Goal: Task Accomplishment & Management: Manage account settings

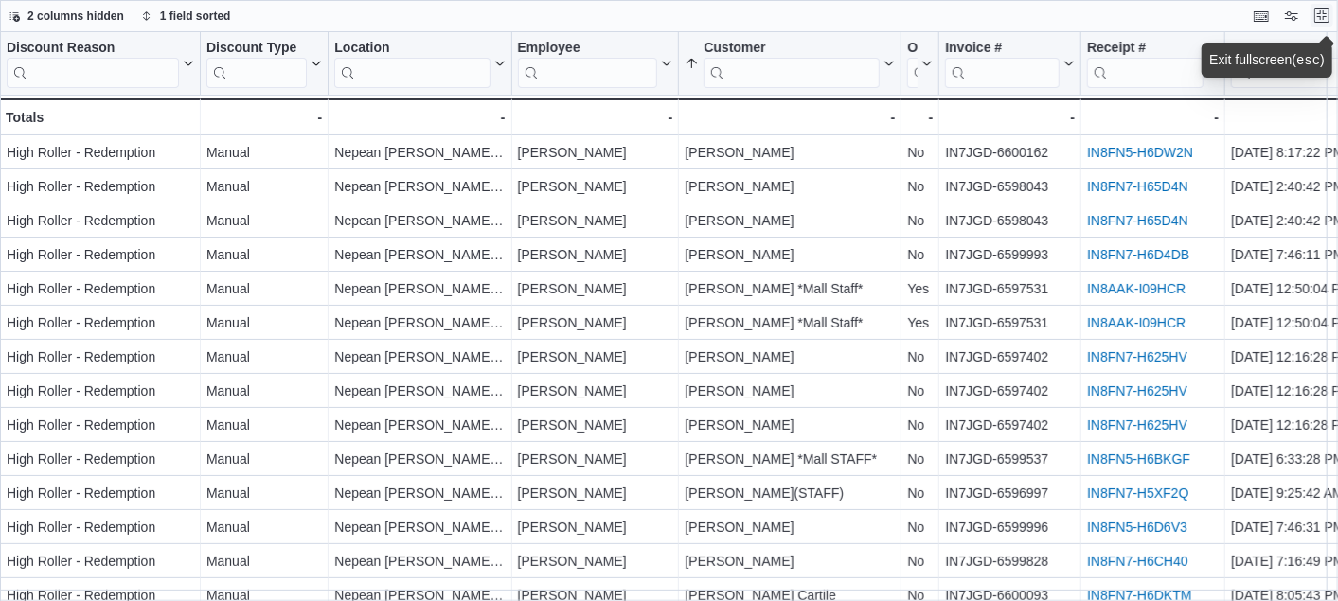
scroll to position [209, 0]
click at [1317, 17] on button "Exit fullscreen" at bounding box center [1322, 15] width 23 height 23
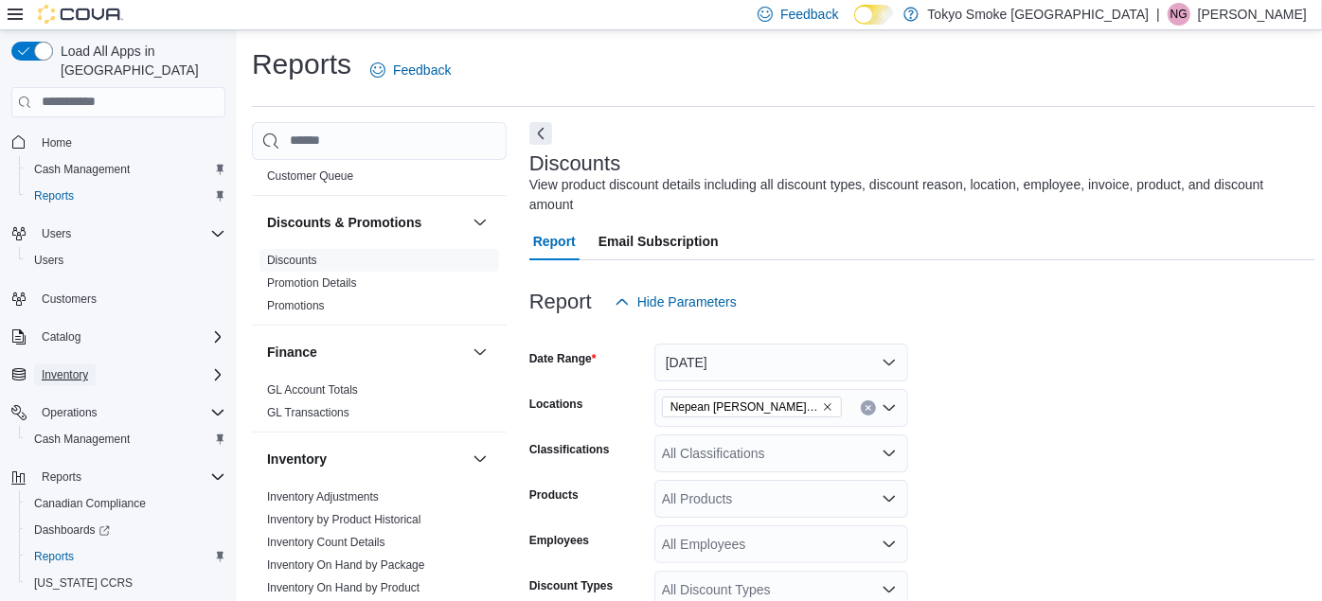
click at [84, 364] on span "Inventory" at bounding box center [65, 375] width 46 height 23
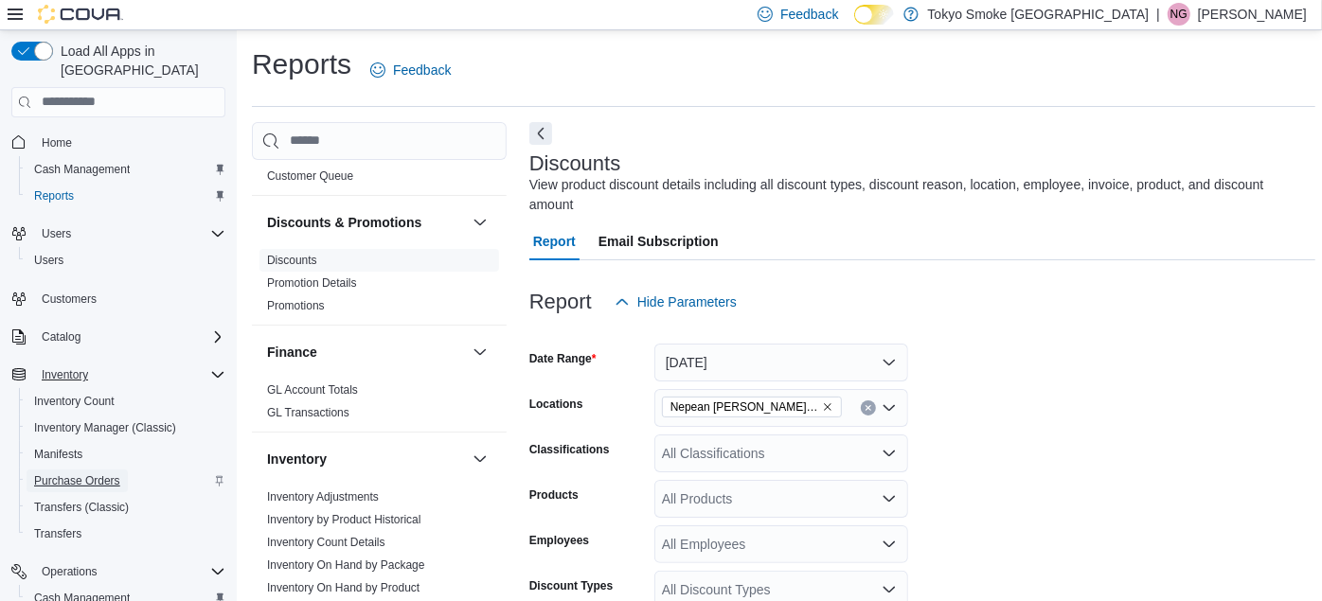
click at [76, 474] on span "Purchase Orders" at bounding box center [77, 481] width 86 height 15
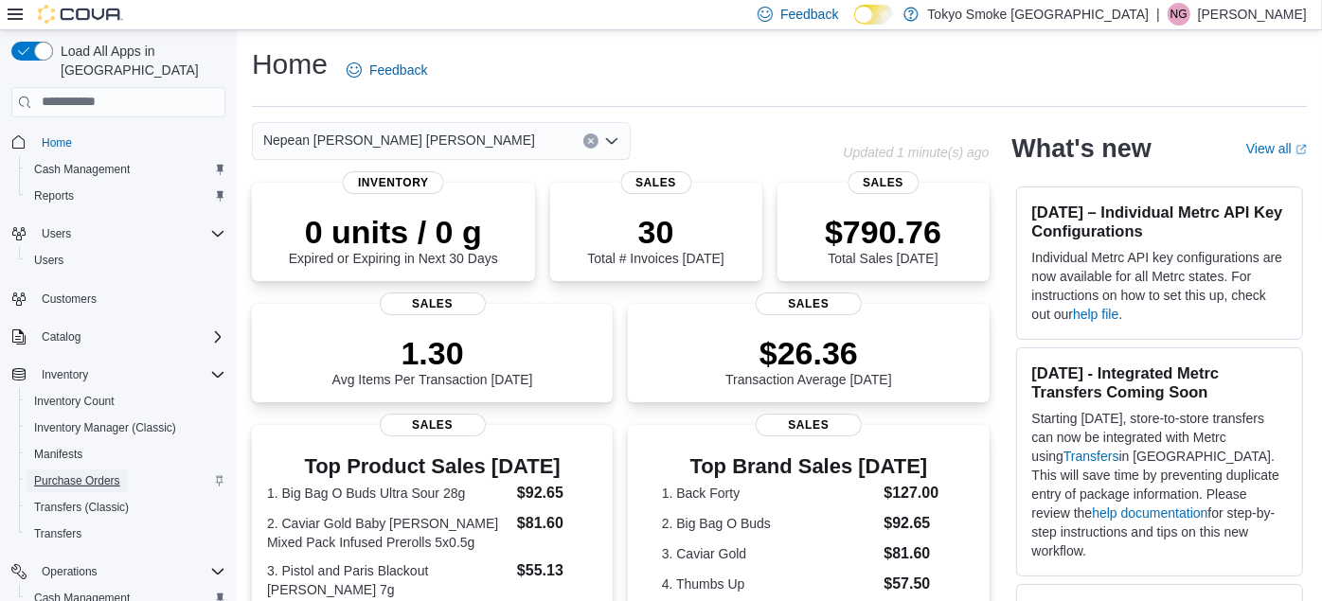
click at [73, 474] on span "Purchase Orders" at bounding box center [77, 481] width 86 height 15
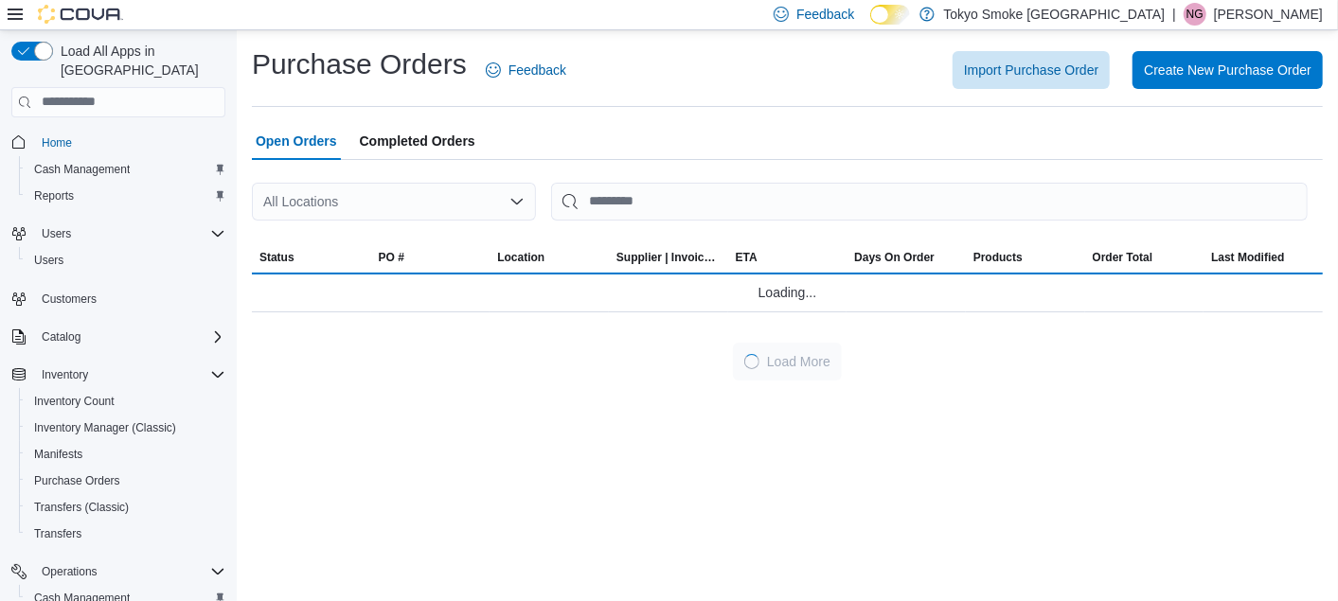
click at [368, 190] on div "All Locations" at bounding box center [394, 202] width 284 height 38
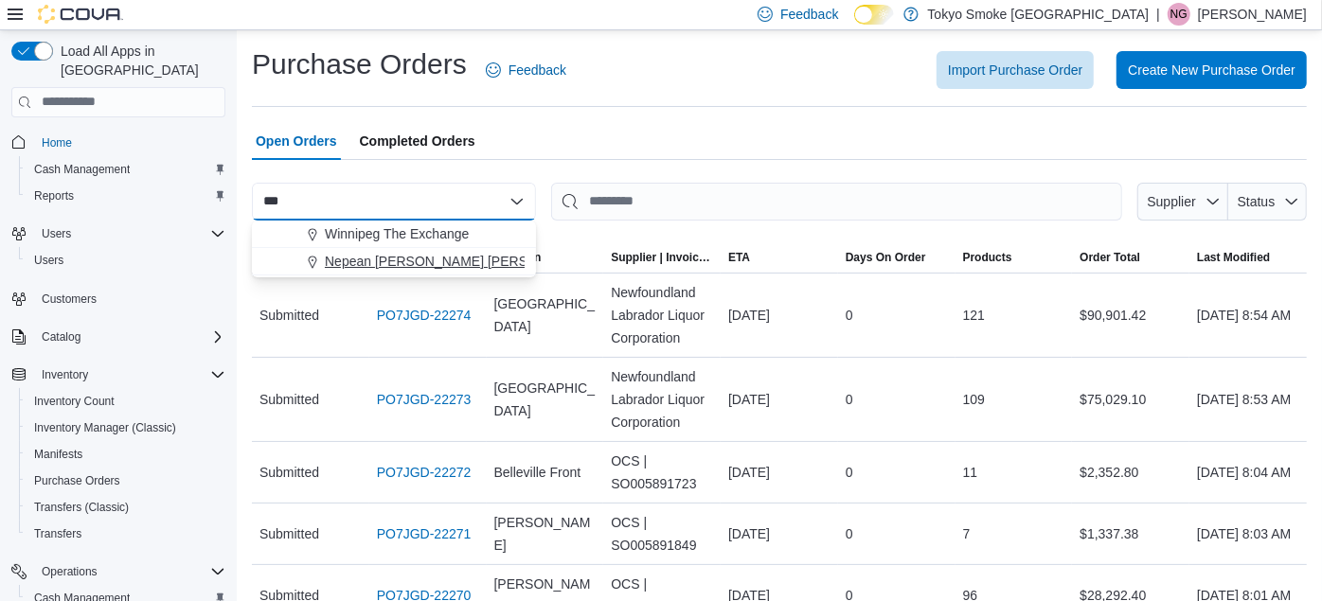
type input "***"
click at [363, 250] on button "Nepean [PERSON_NAME] [PERSON_NAME]" at bounding box center [394, 261] width 284 height 27
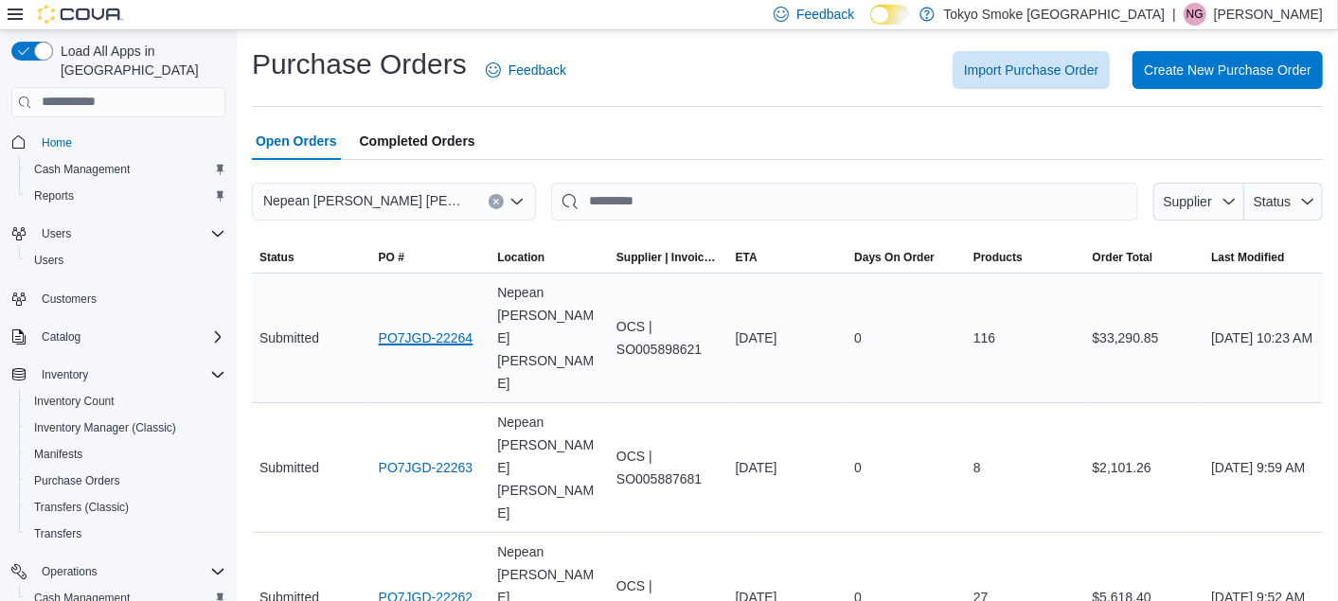
click at [405, 327] on link "PO7JGD-22264" at bounding box center [426, 338] width 95 height 23
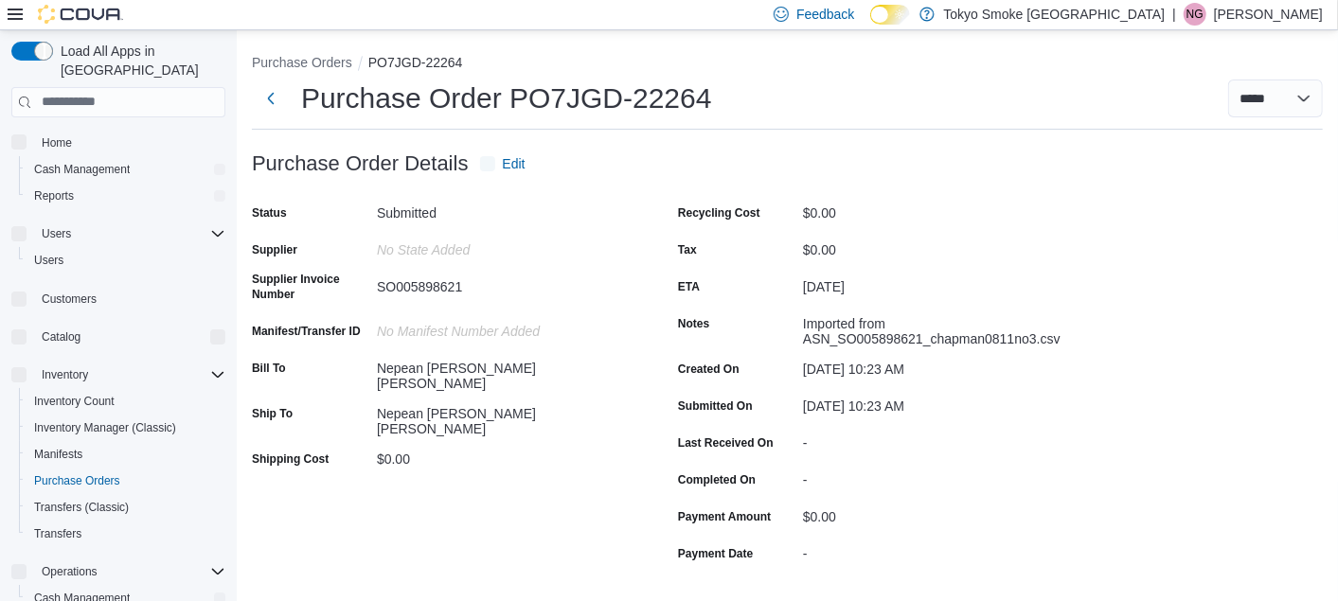
click at [1054, 320] on div "Recycling Cost $0.00 Tax $0.00 ETA August 11, 2025 Notes Imported from ASN_SO00…" at bounding box center [867, 383] width 379 height 370
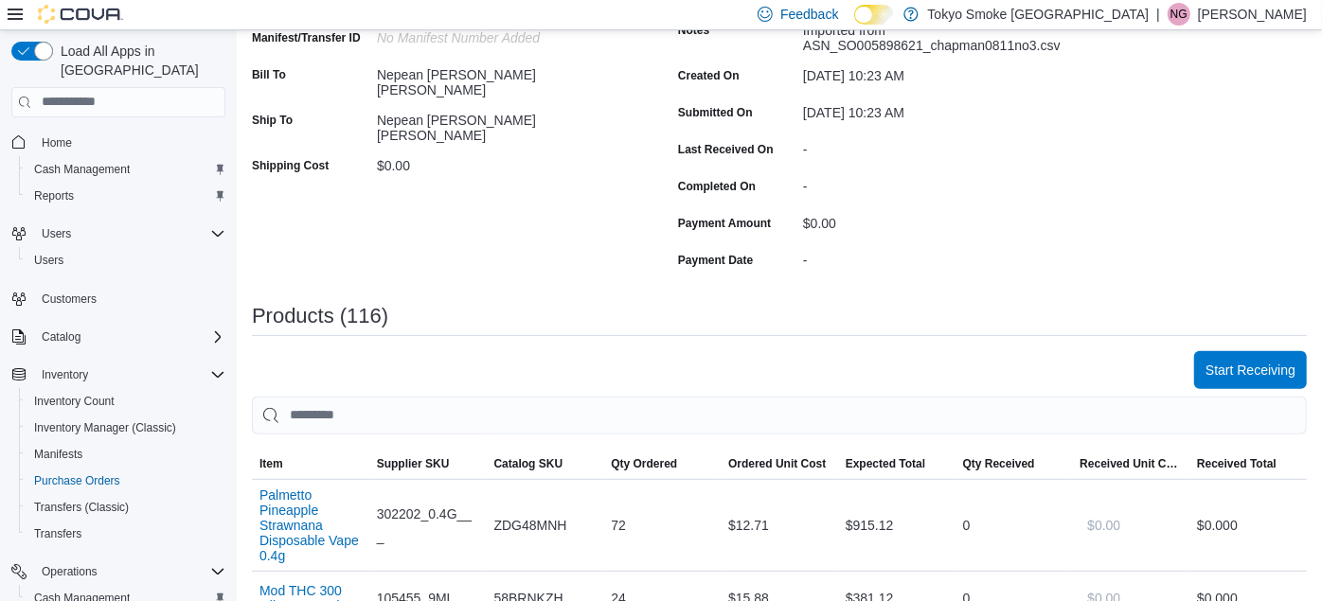
scroll to position [311, 0]
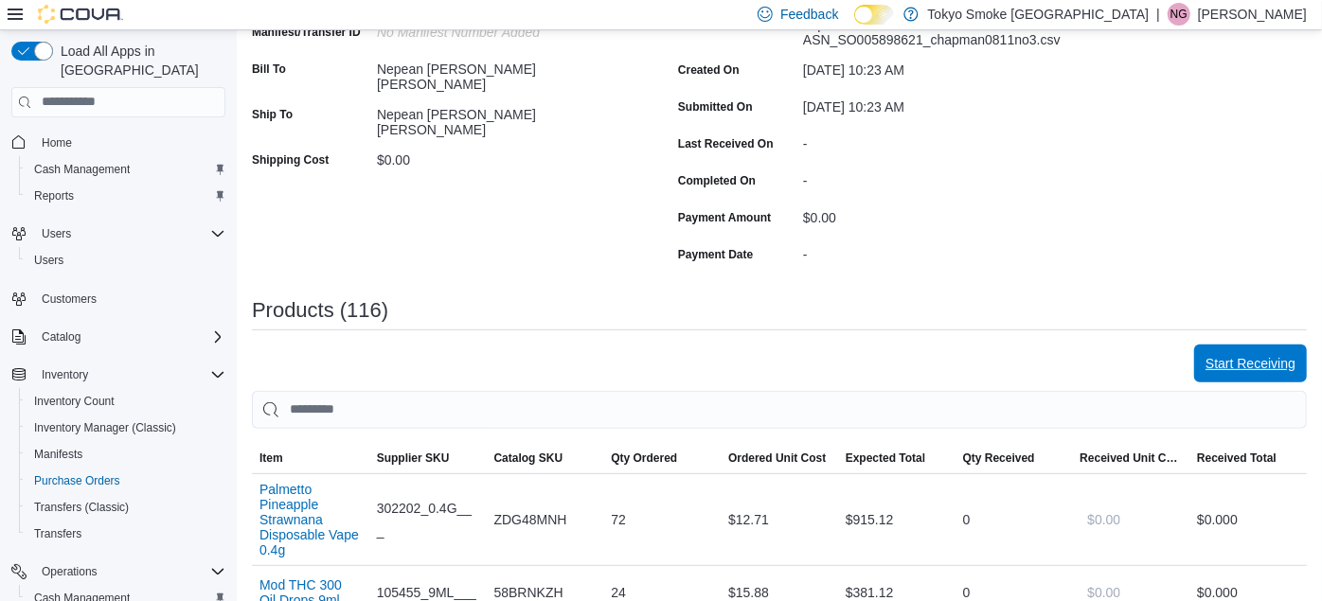
click at [1234, 362] on span "Start Receiving" at bounding box center [1251, 363] width 90 height 19
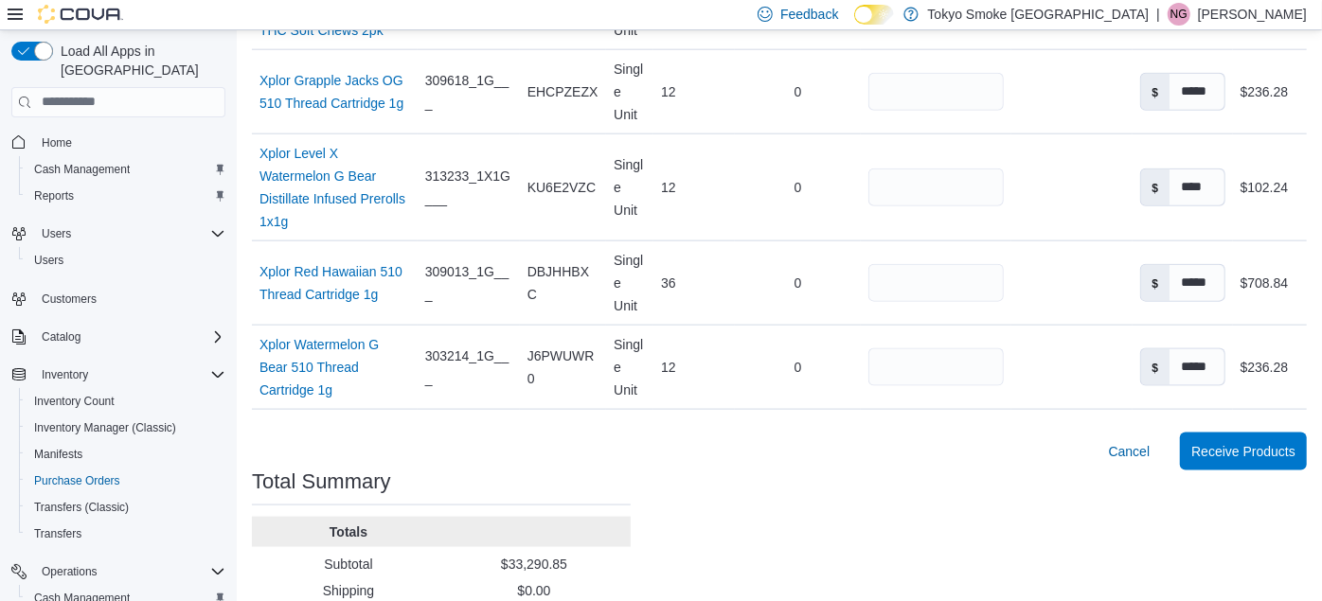
scroll to position [10343, 0]
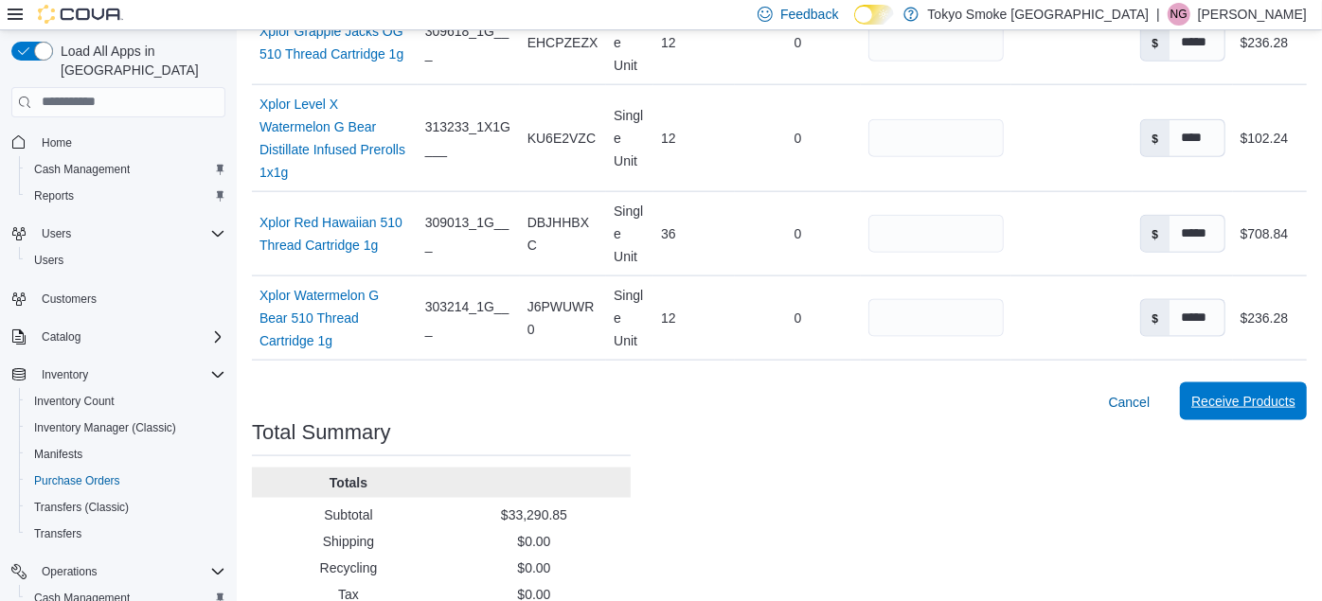
click at [1270, 392] on span "Receive Products" at bounding box center [1243, 401] width 104 height 19
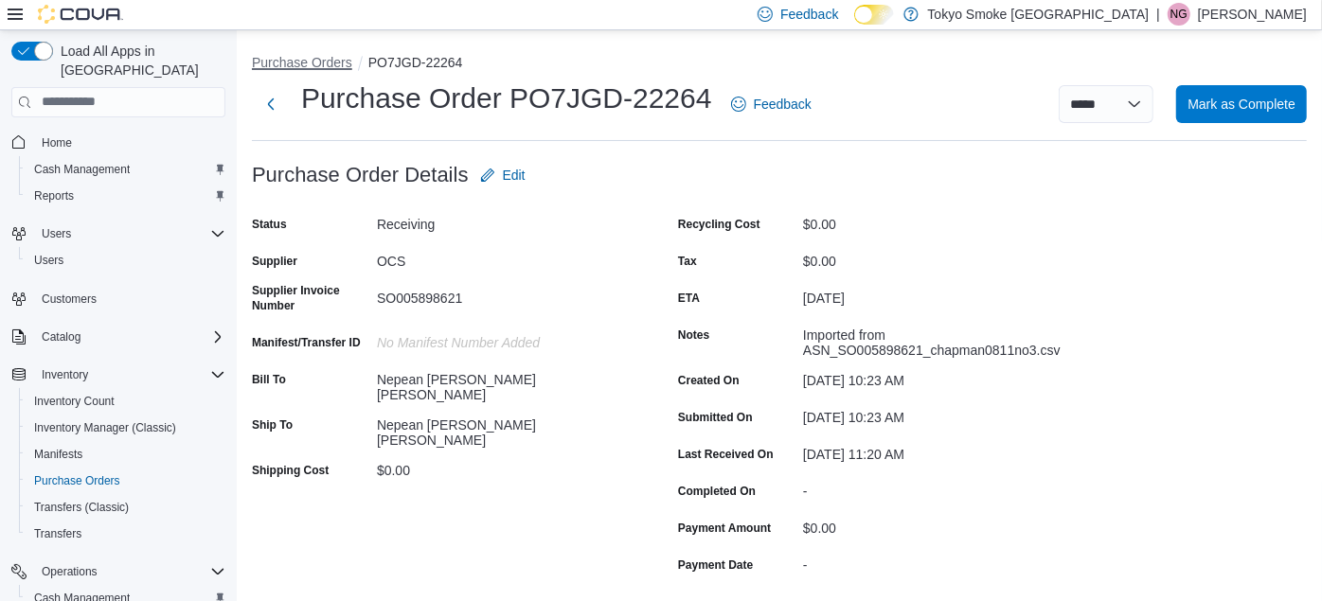
click at [313, 59] on button "Purchase Orders" at bounding box center [302, 62] width 100 height 15
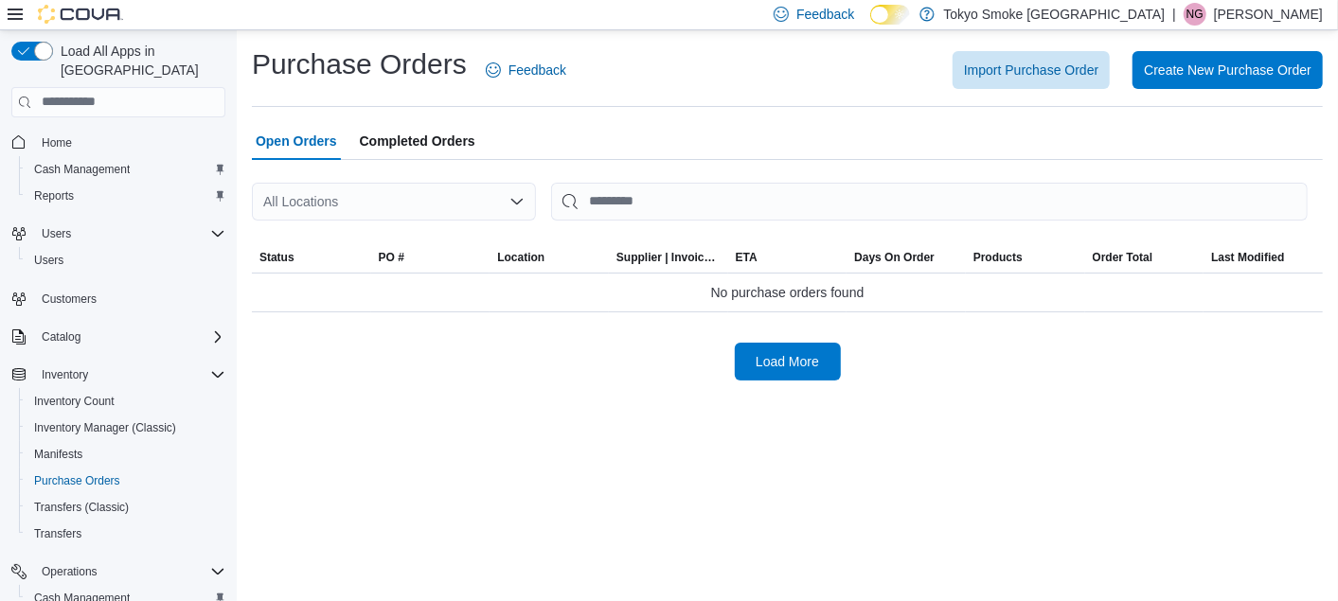
click at [386, 211] on div "All Locations" at bounding box center [394, 202] width 284 height 38
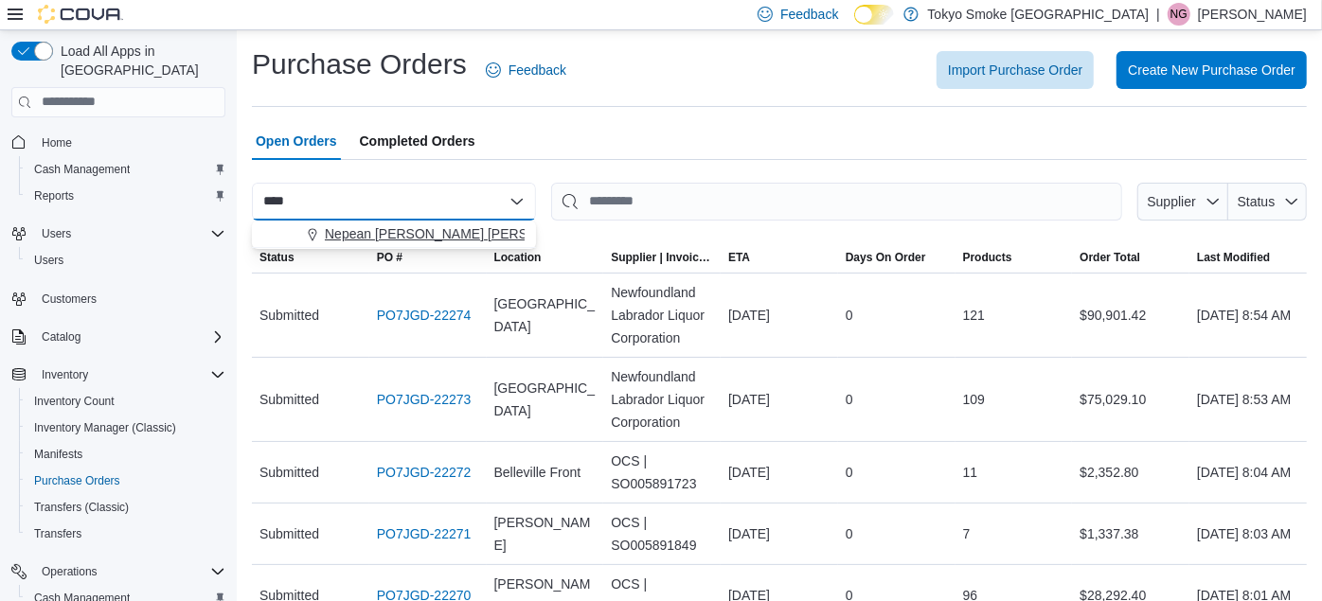
type input "****"
click at [392, 227] on span "Nepean [PERSON_NAME] [PERSON_NAME]" at bounding box center [461, 233] width 272 height 19
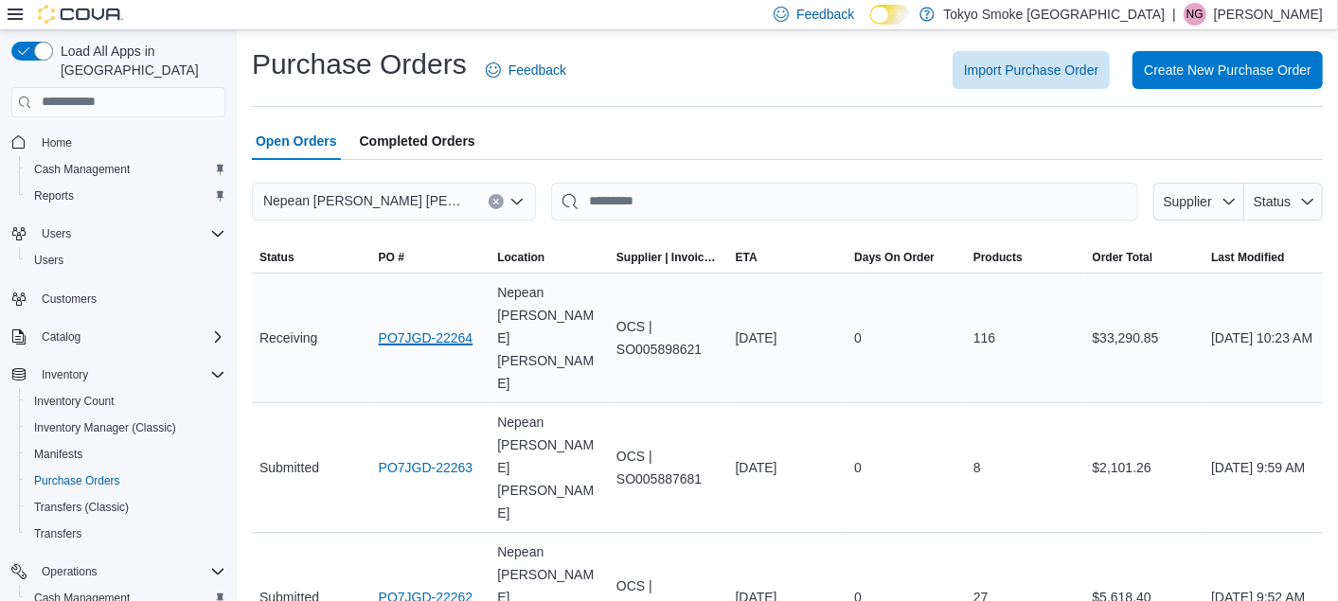
click at [429, 327] on link "PO7JGD-22264" at bounding box center [426, 338] width 95 height 23
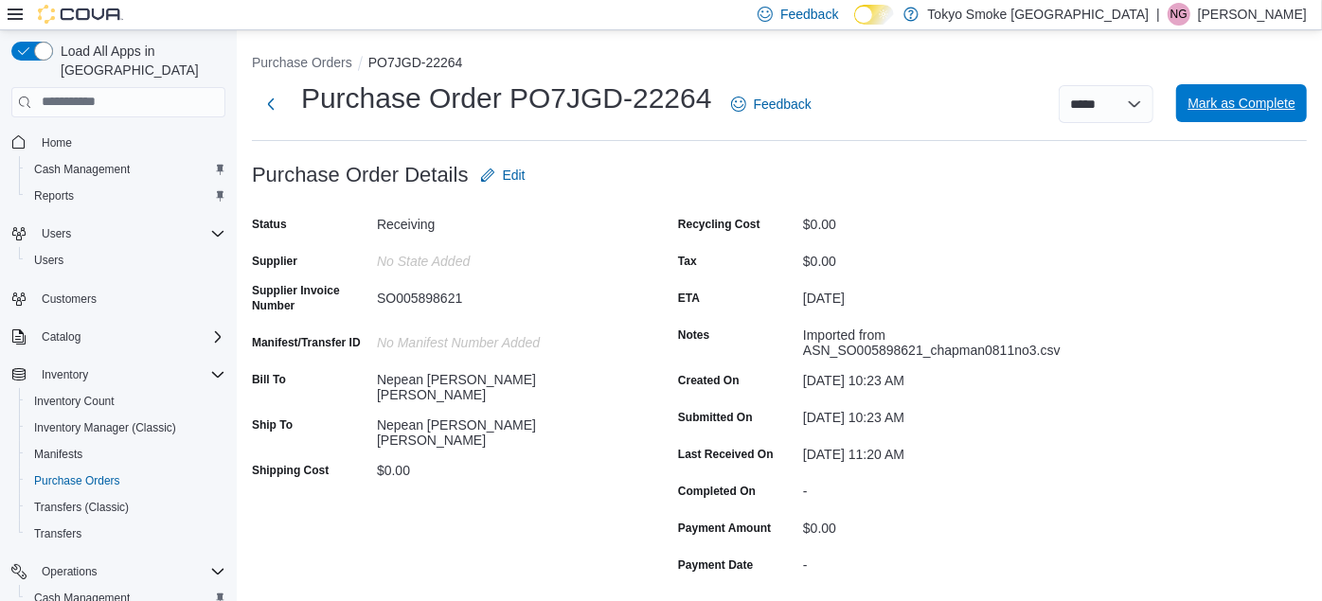
click at [1233, 99] on span "Mark as Complete" at bounding box center [1242, 103] width 108 height 19
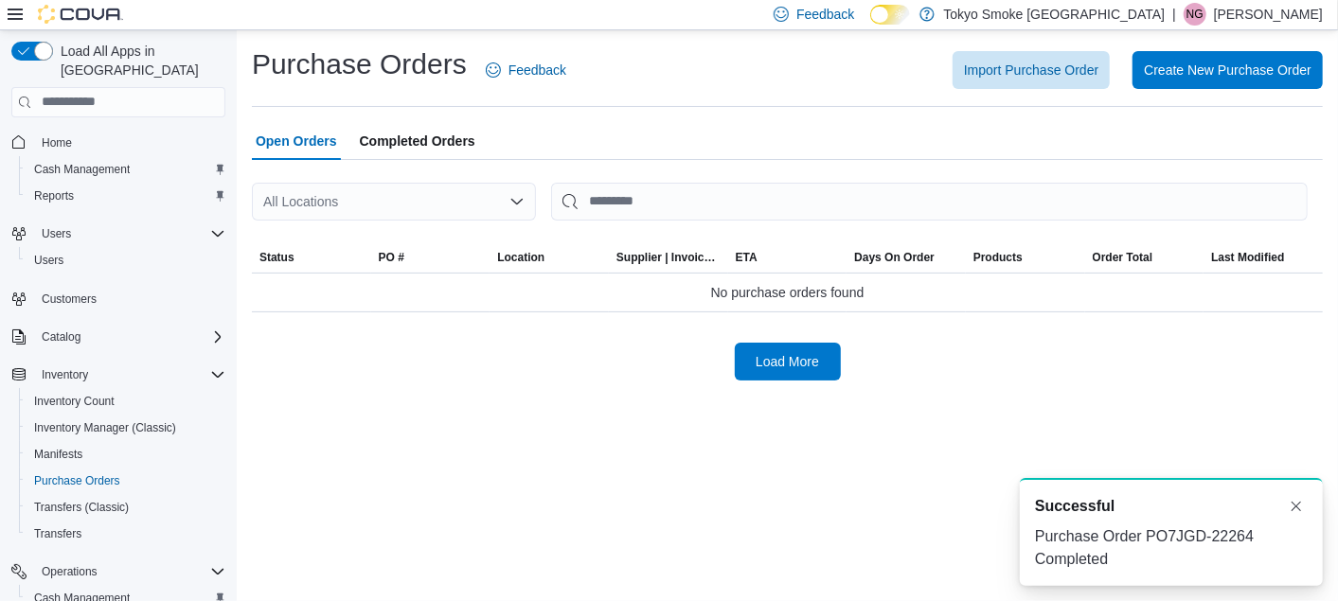
click at [424, 206] on div "All Locations" at bounding box center [394, 202] width 284 height 38
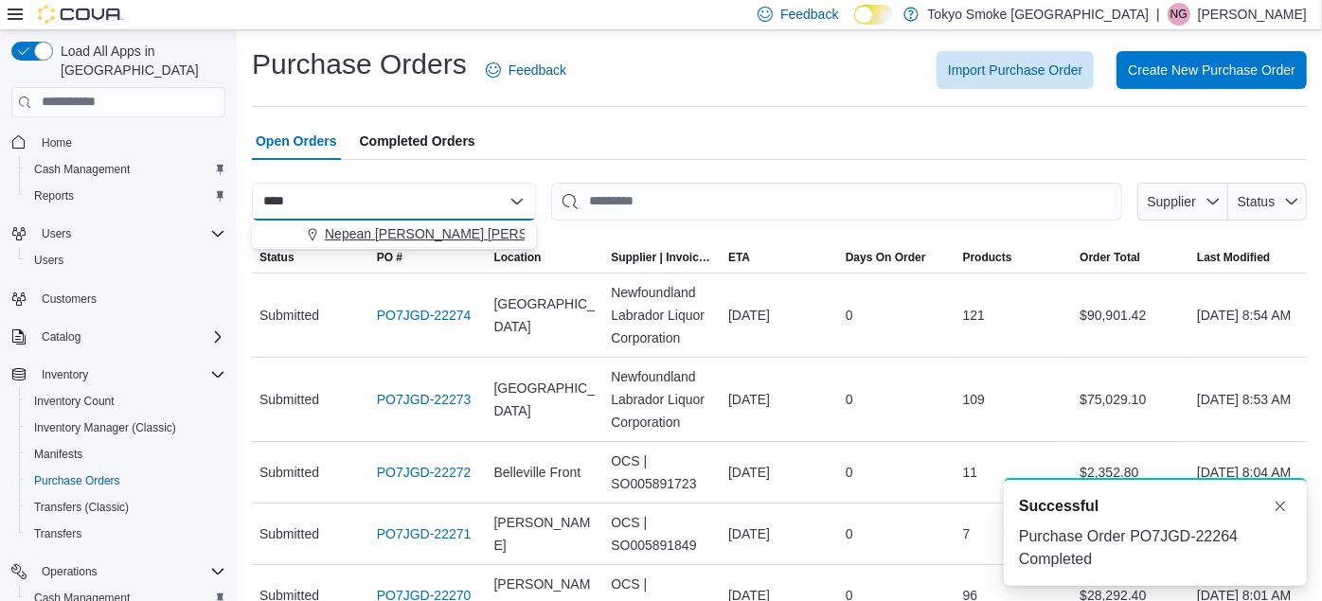
type input "****"
click at [399, 236] on span "Nepean [PERSON_NAME] [PERSON_NAME]" at bounding box center [461, 233] width 272 height 19
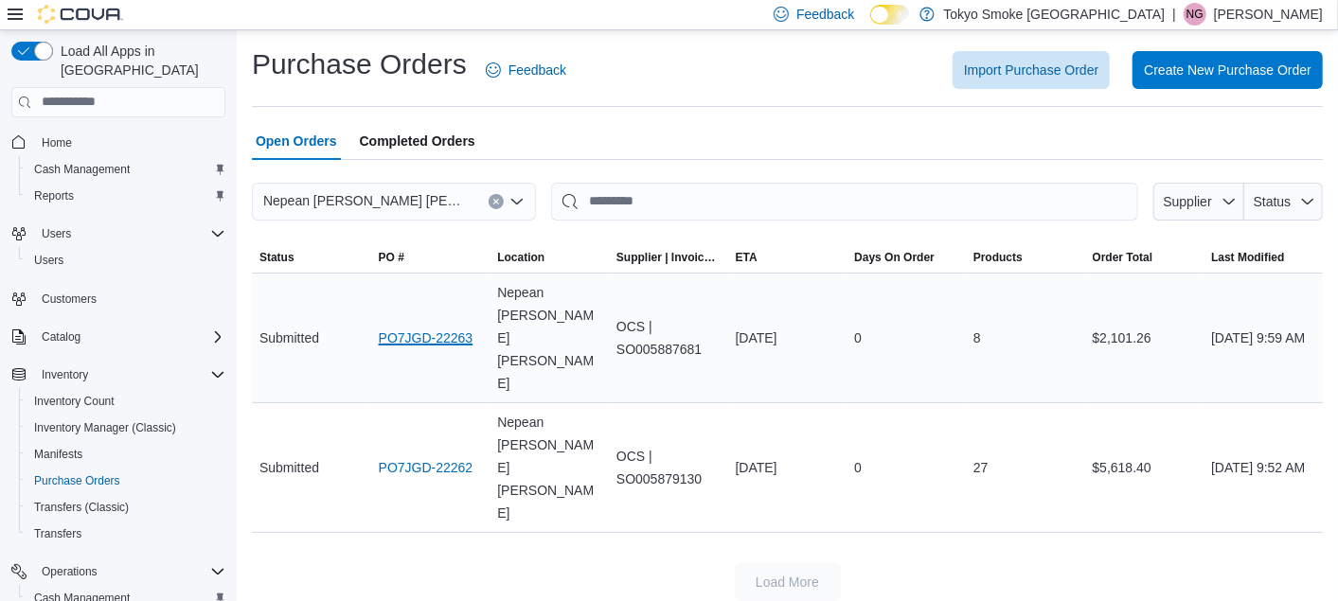
click at [395, 327] on link "PO7JGD-22263" at bounding box center [426, 338] width 95 height 23
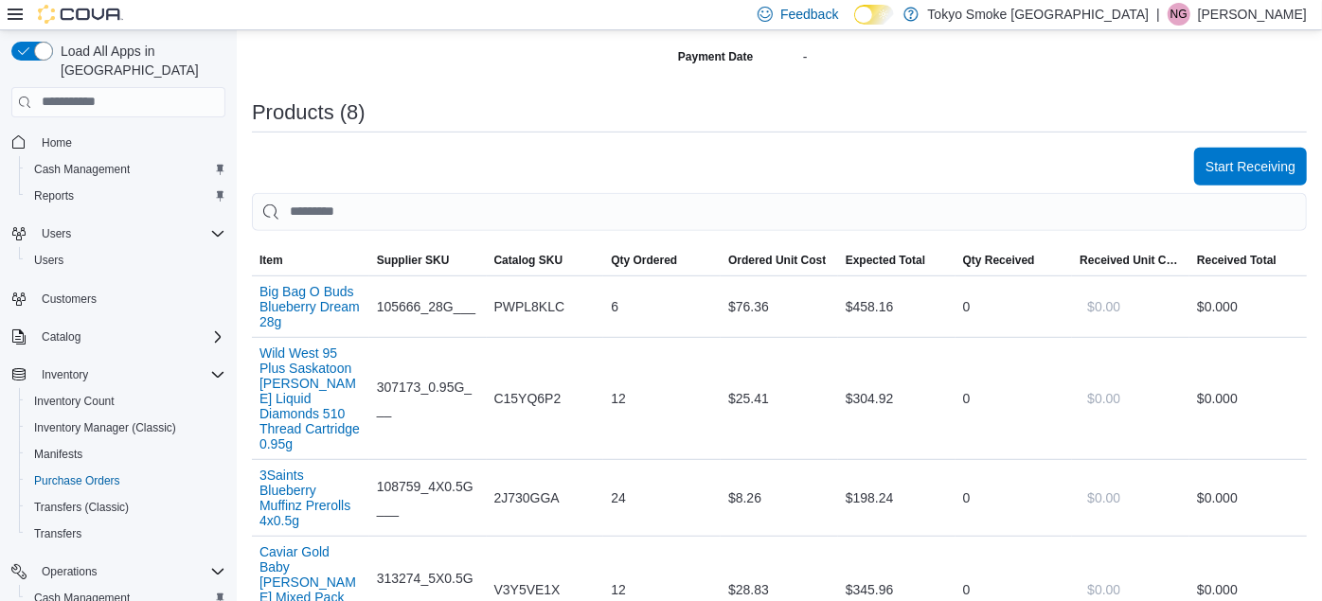
scroll to position [535, 0]
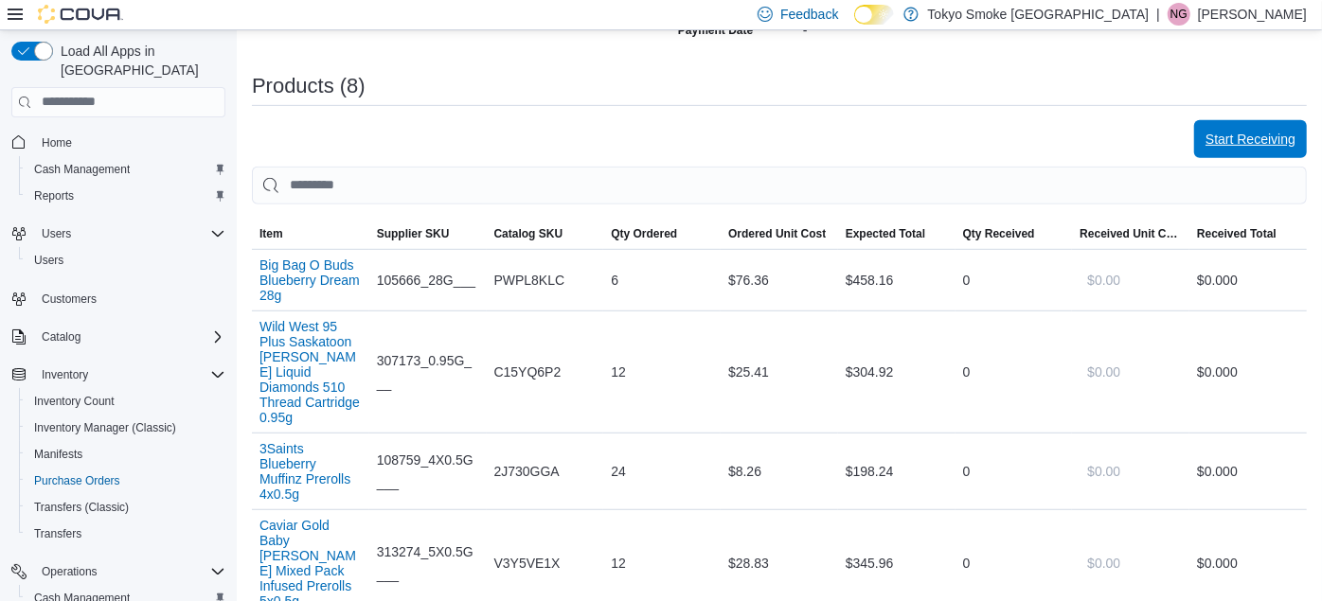
click at [1231, 144] on span "Start Receiving" at bounding box center [1251, 139] width 90 height 19
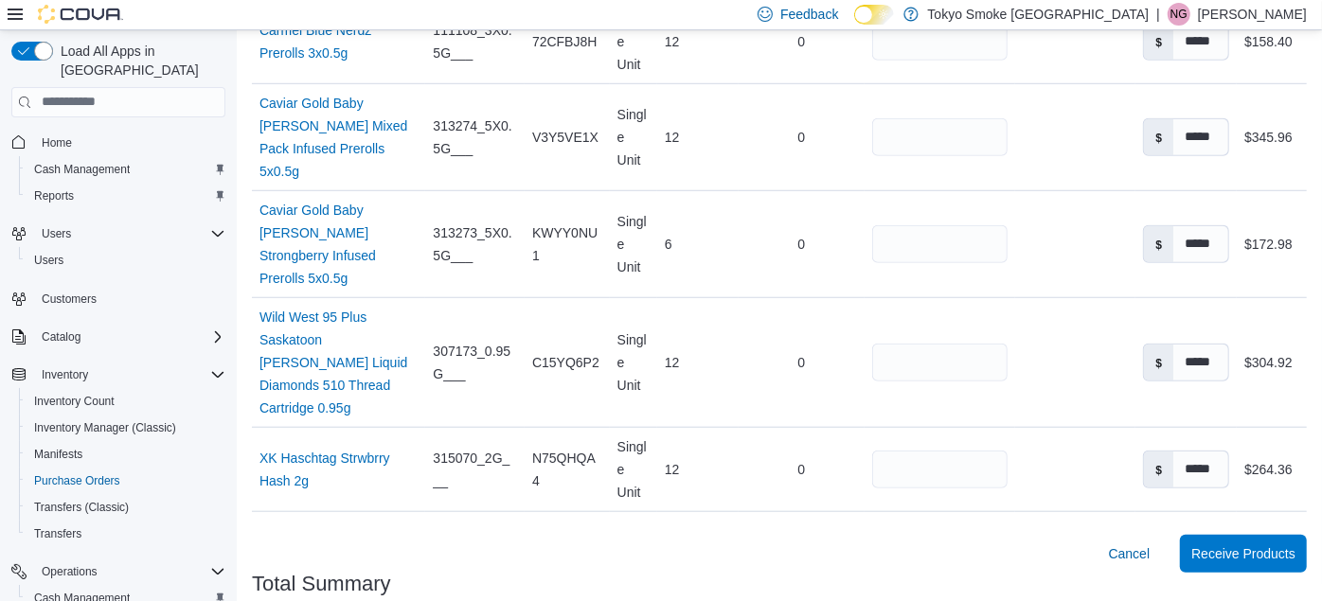
scroll to position [992, 0]
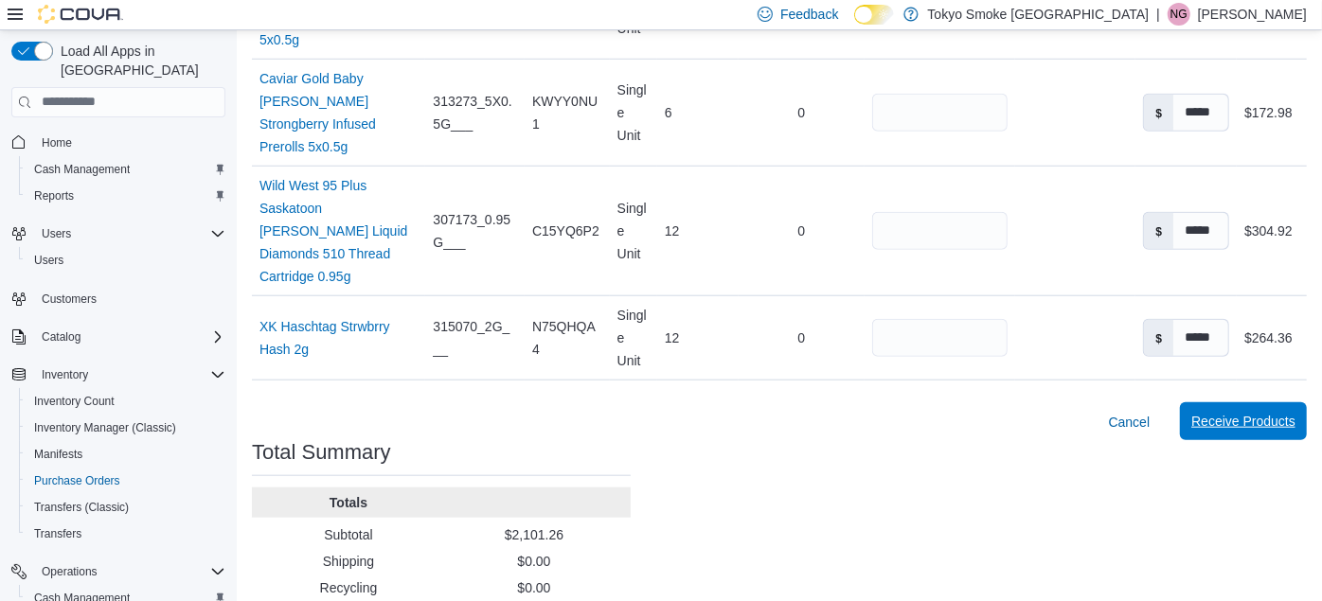
click at [1266, 412] on span "Receive Products" at bounding box center [1243, 421] width 104 height 19
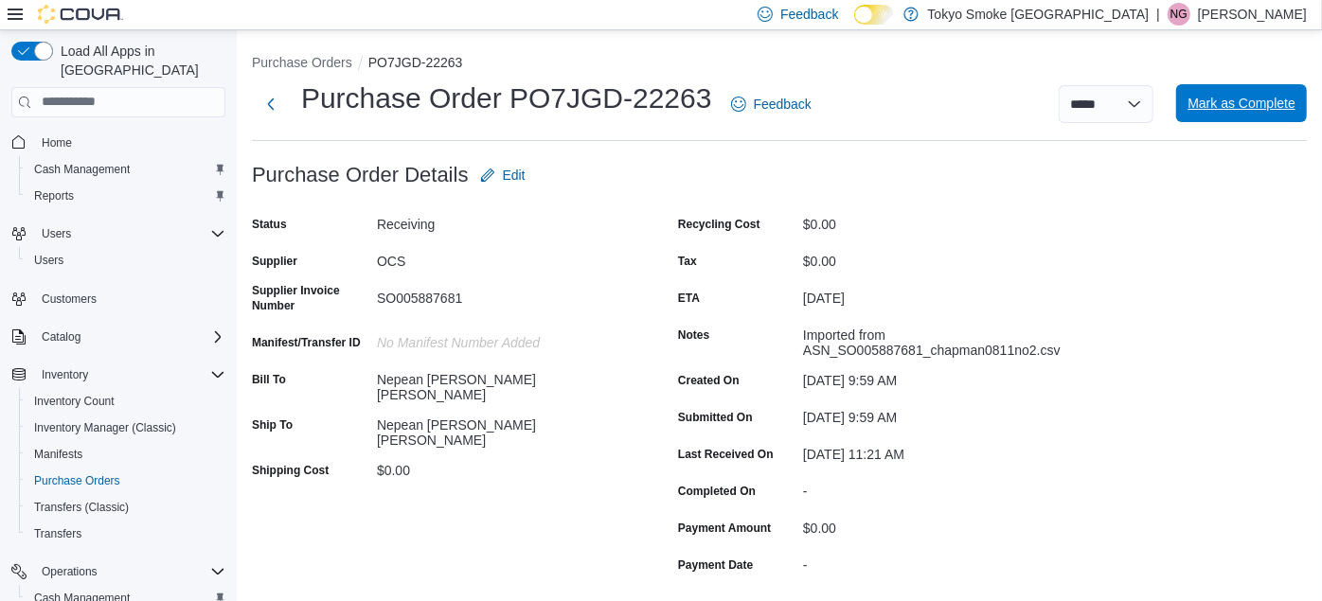
click at [1236, 97] on span "Mark as Complete" at bounding box center [1242, 103] width 108 height 19
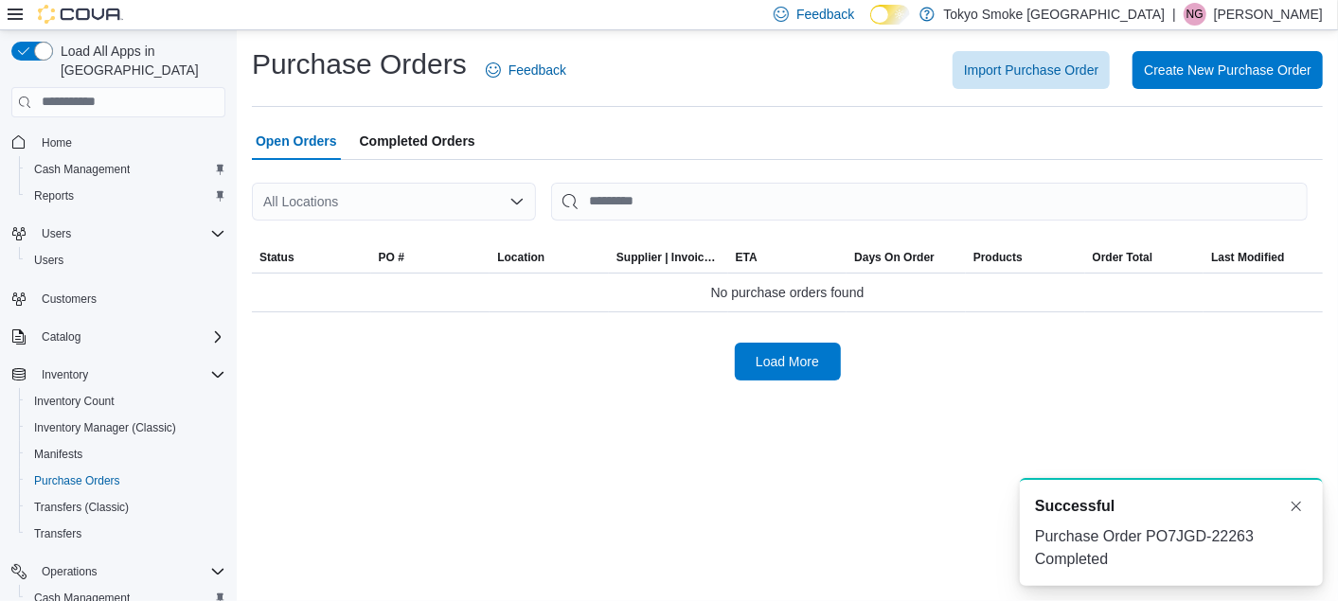
click at [387, 200] on div "All Locations" at bounding box center [394, 202] width 284 height 38
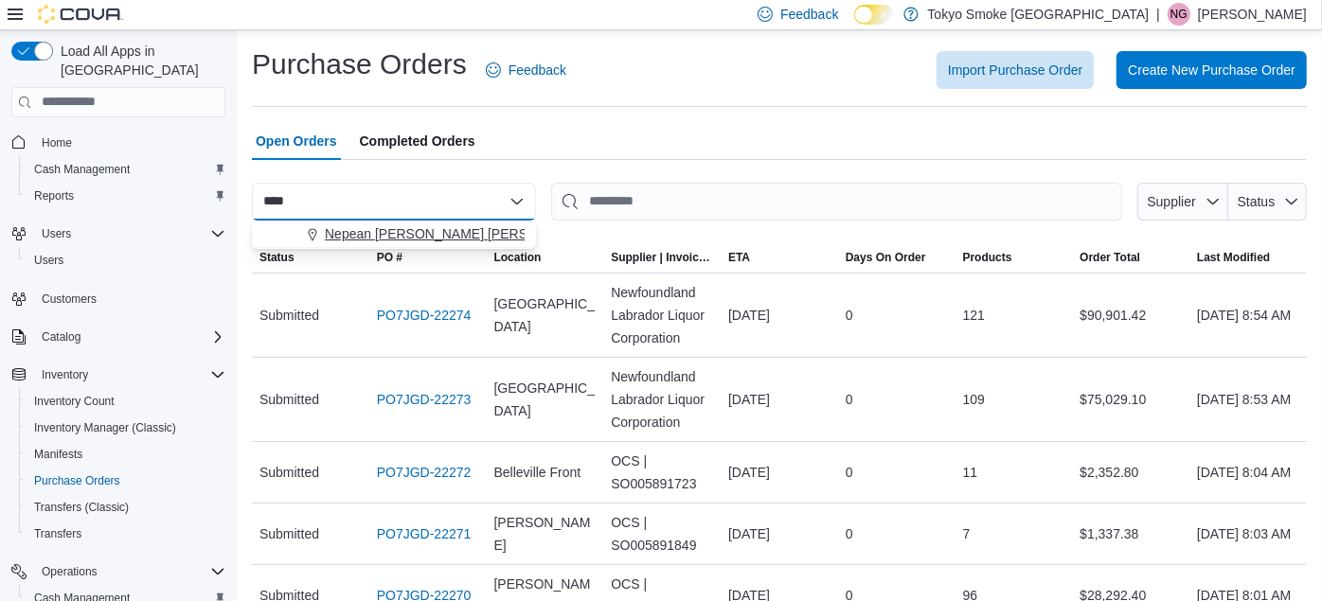
type input "****"
click at [347, 229] on span "Nepean [PERSON_NAME] [PERSON_NAME]" at bounding box center [461, 233] width 272 height 19
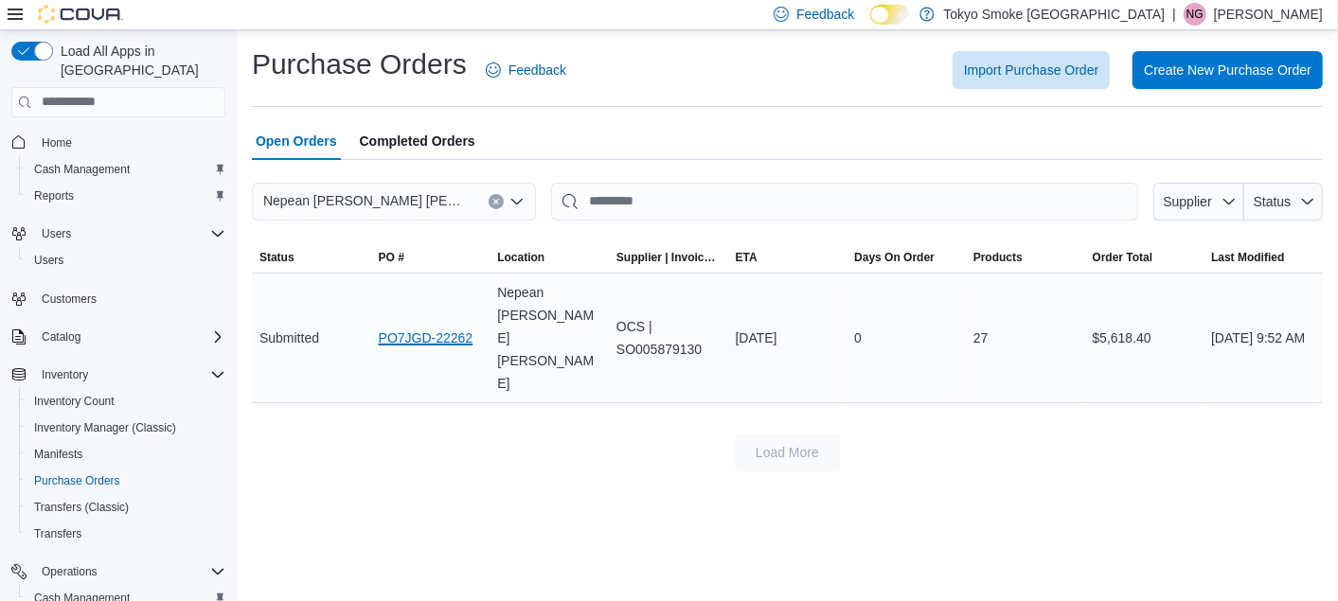
click at [406, 327] on link "PO7JGD-22262" at bounding box center [426, 338] width 95 height 23
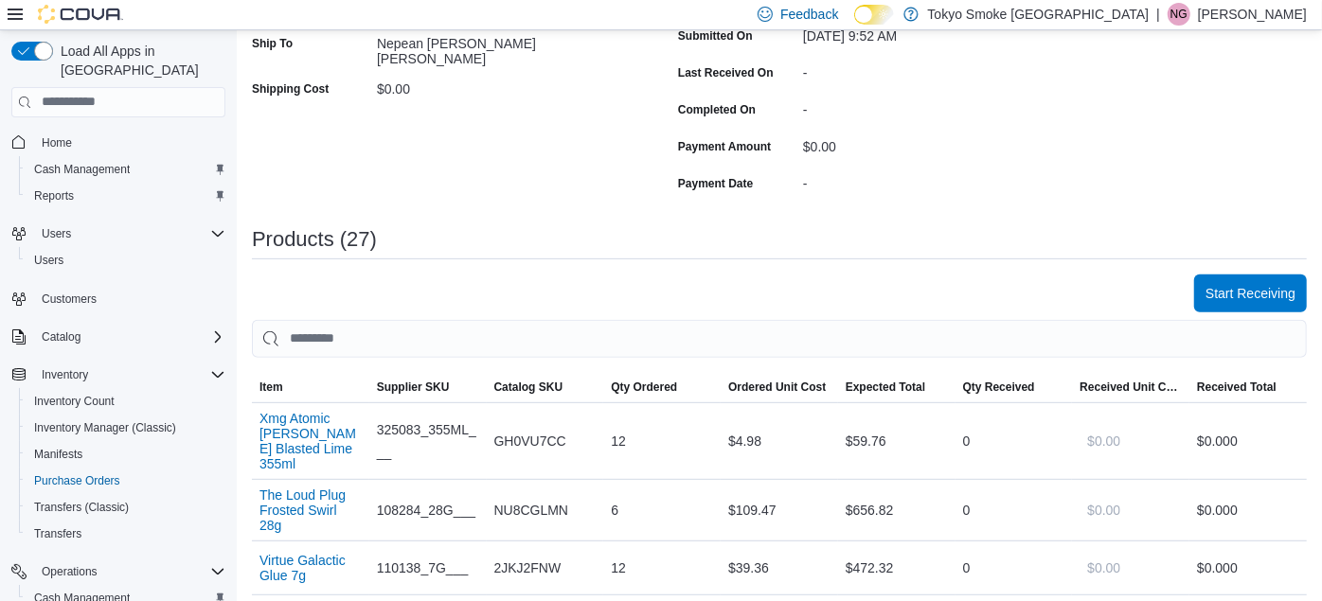
scroll to position [392, 0]
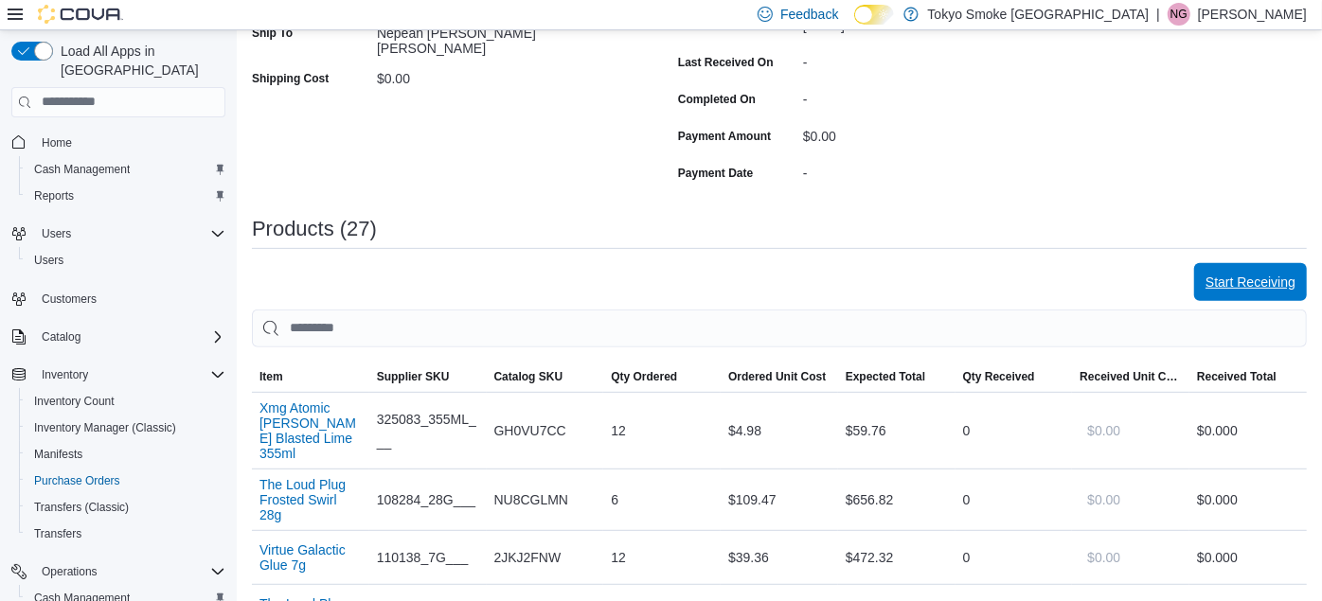
click at [1263, 276] on span "Start Receiving" at bounding box center [1251, 282] width 90 height 19
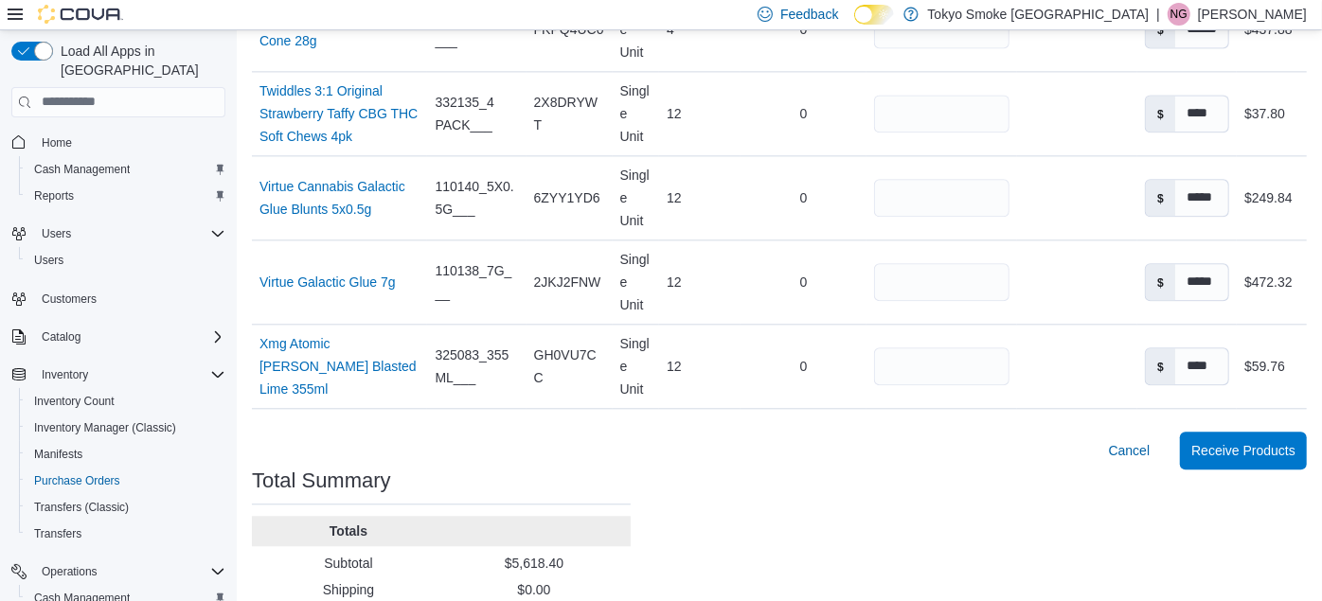
scroll to position [2725, 0]
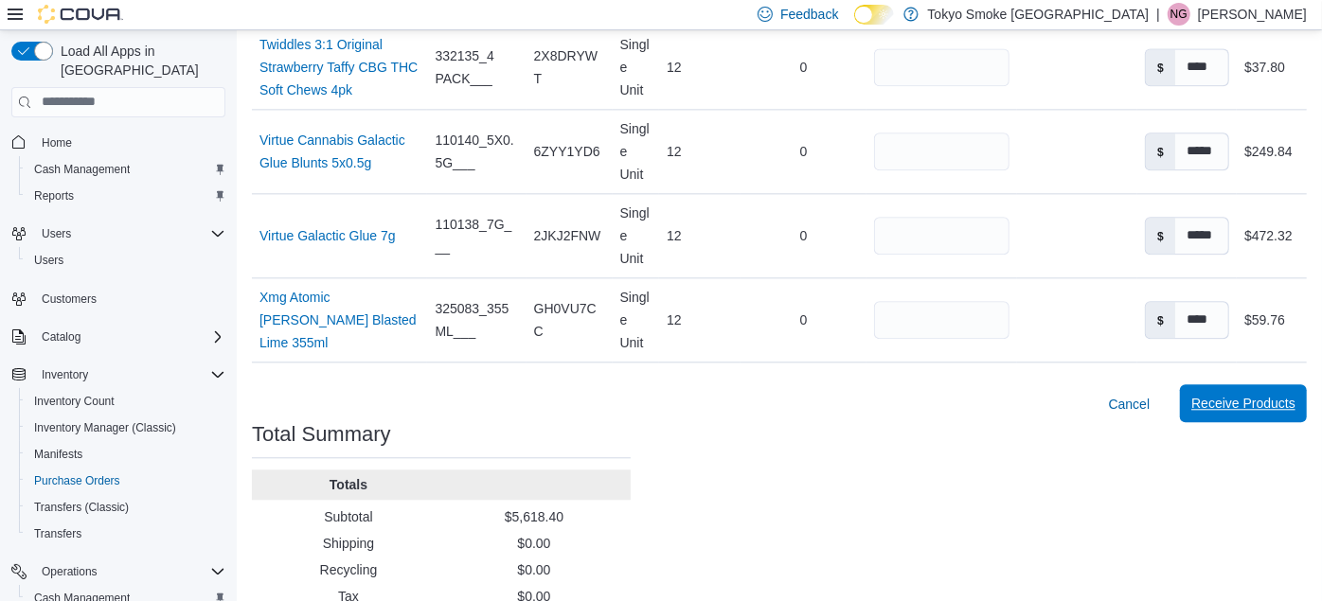
click at [1274, 394] on span "Receive Products" at bounding box center [1243, 403] width 104 height 19
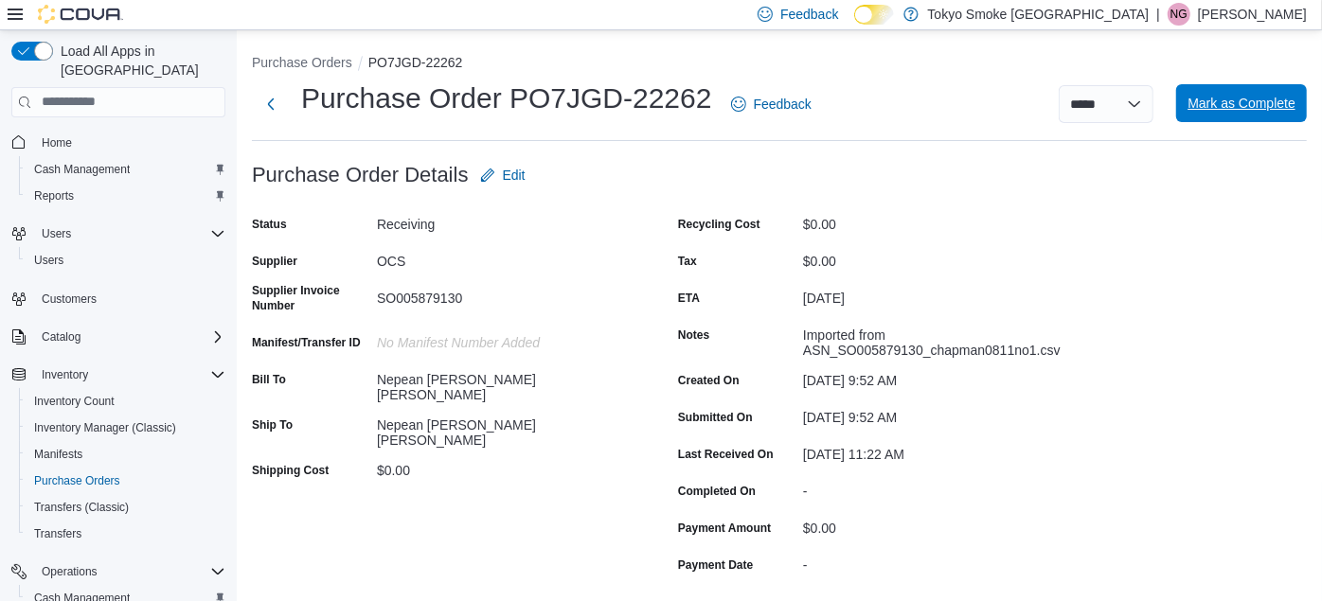
click at [1230, 116] on span "Mark as Complete" at bounding box center [1242, 103] width 108 height 38
